Goal: Transaction & Acquisition: Purchase product/service

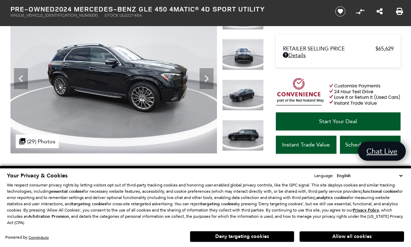
click at [18, 83] on icon "Previous" at bounding box center [21, 79] width 14 height 14
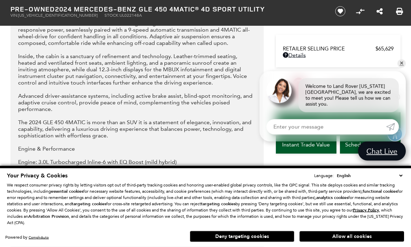
scroll to position [849, 0]
click at [402, 64] on link "✕" at bounding box center [401, 64] width 8 height 8
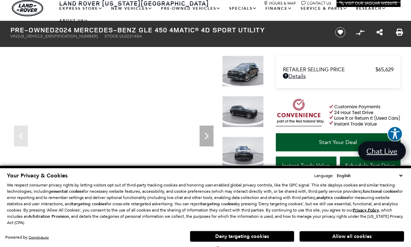
scroll to position [26, 0]
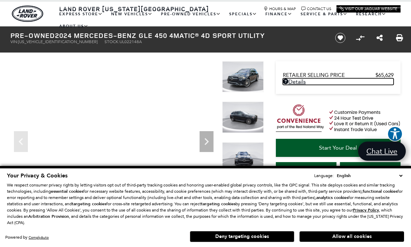
click at [304, 83] on link "Details - about pricing for: Pre-Owned 2024 Mercedes-Benz GLE 450 4MATIC® 4D Sp…" at bounding box center [338, 81] width 111 height 7
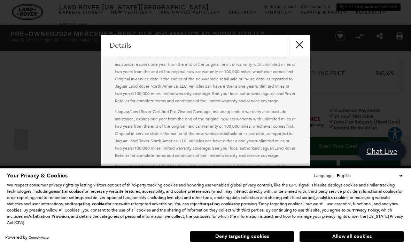
scroll to position [424, 0]
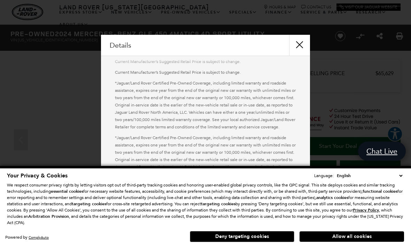
click at [300, 47] on button "close" at bounding box center [299, 45] width 21 height 21
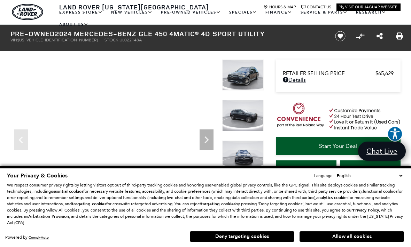
click at [212, 141] on icon "Next" at bounding box center [206, 140] width 14 height 14
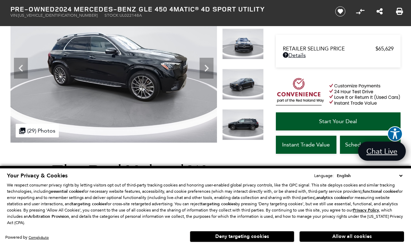
scroll to position [103, 0]
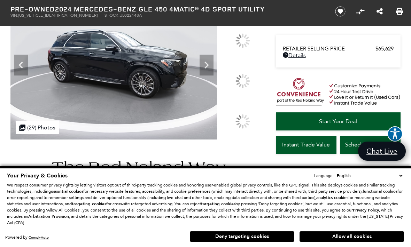
click at [231, 97] on div at bounding box center [242, 81] width 41 height 31
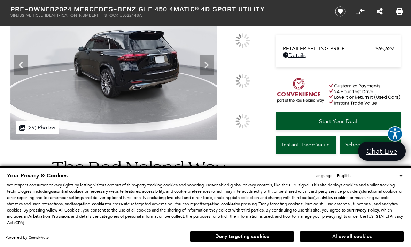
click at [237, 88] on div at bounding box center [242, 81] width 15 height 15
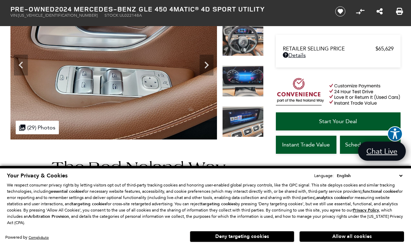
click at [248, 195] on div at bounding box center [242, 202] width 15 height 15
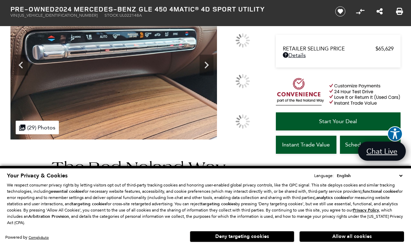
click at [243, 88] on div at bounding box center [242, 81] width 15 height 15
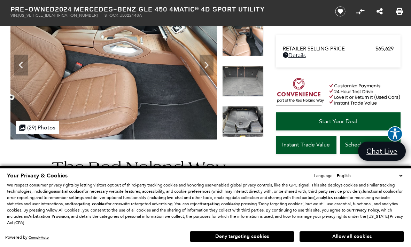
click at [244, 195] on div at bounding box center [242, 202] width 15 height 15
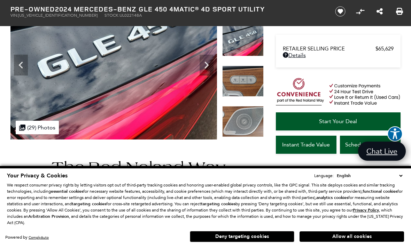
click at [245, 129] on img at bounding box center [242, 121] width 41 height 31
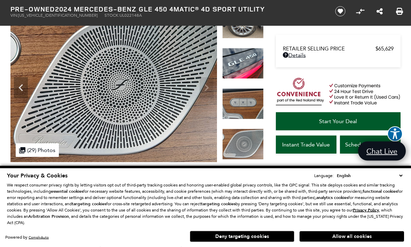
scroll to position [0, 0]
